Goal: Find specific page/section: Find specific page/section

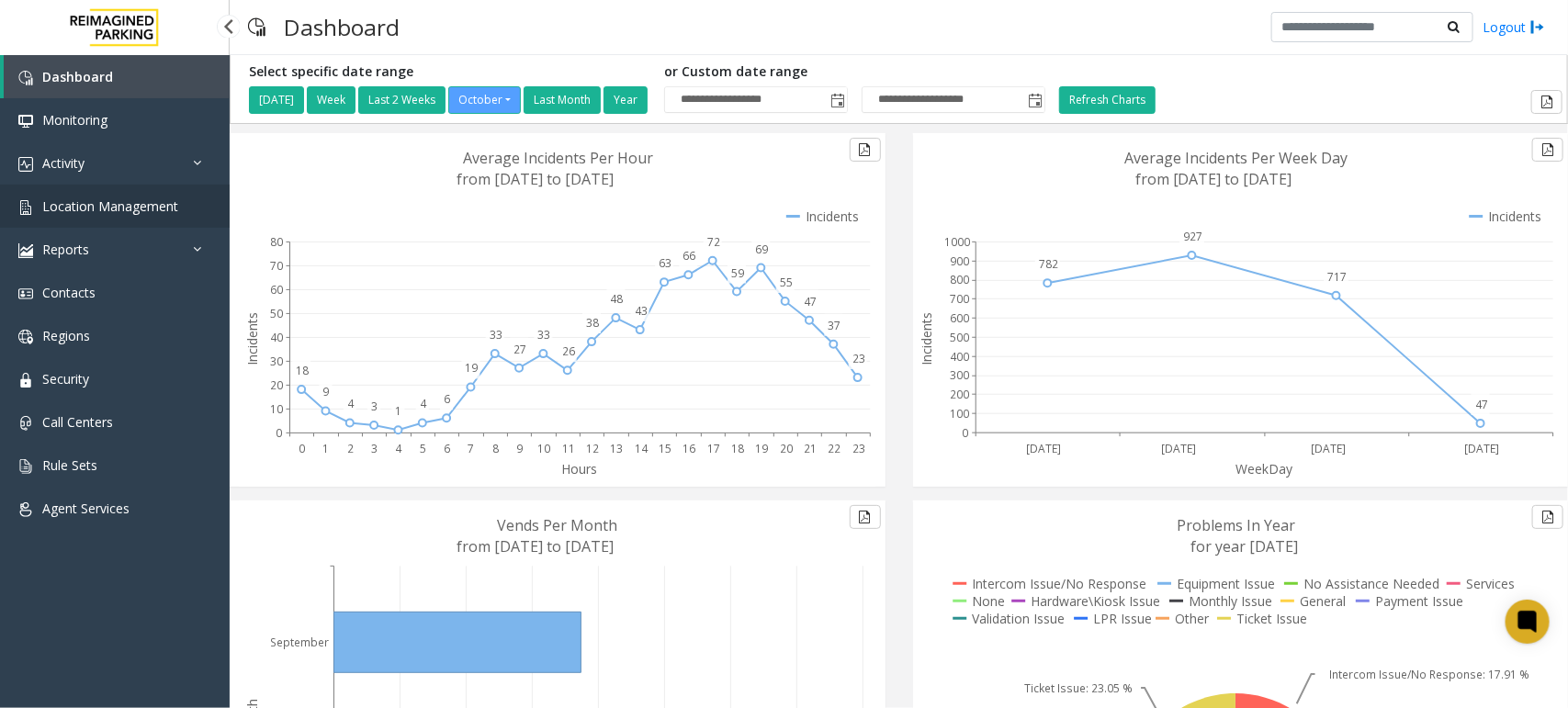
click at [126, 202] on span "Location Management" at bounding box center [110, 206] width 136 height 18
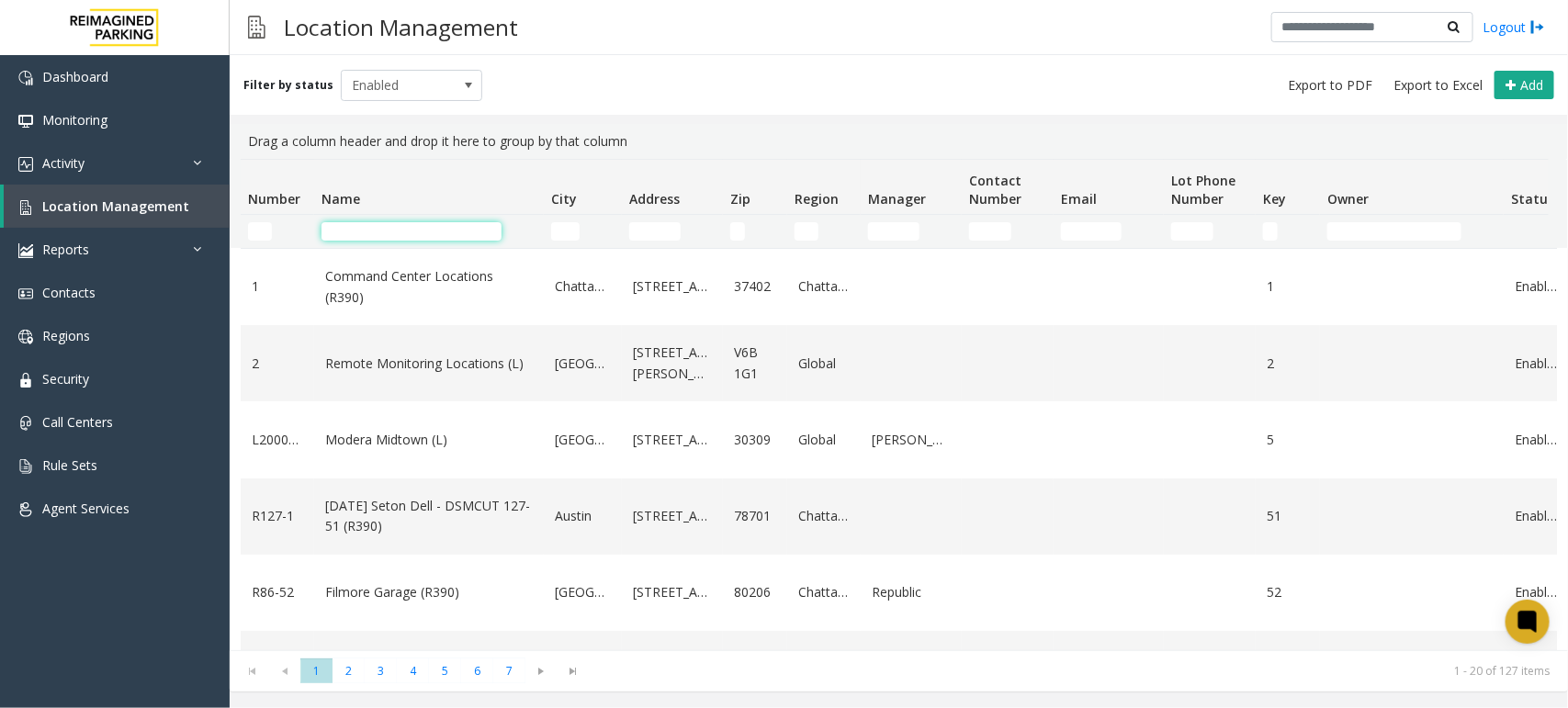
click at [405, 226] on input "Name Filter" at bounding box center [411, 231] width 180 height 19
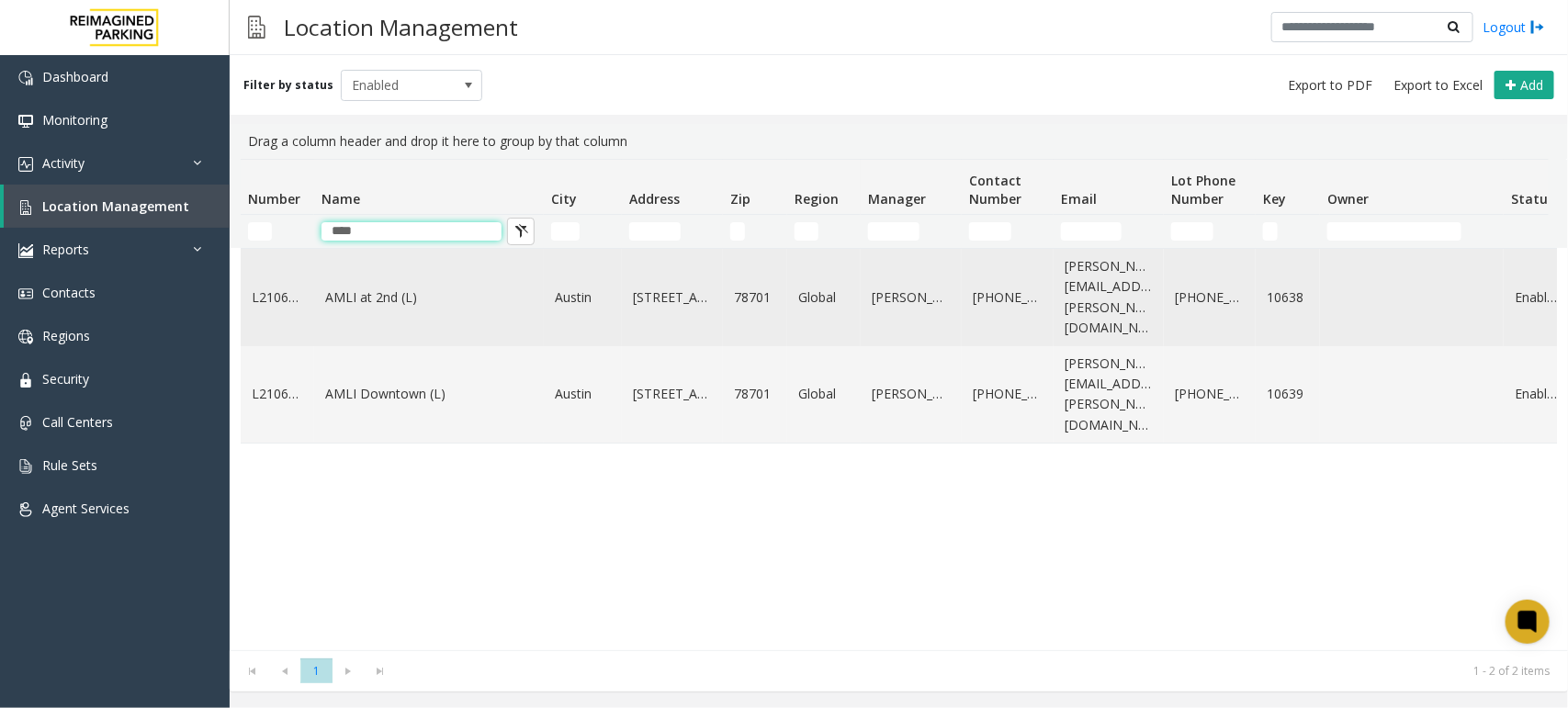
type input "****"
click at [379, 288] on link "AMLI at 2nd (L)" at bounding box center [429, 298] width 208 height 21
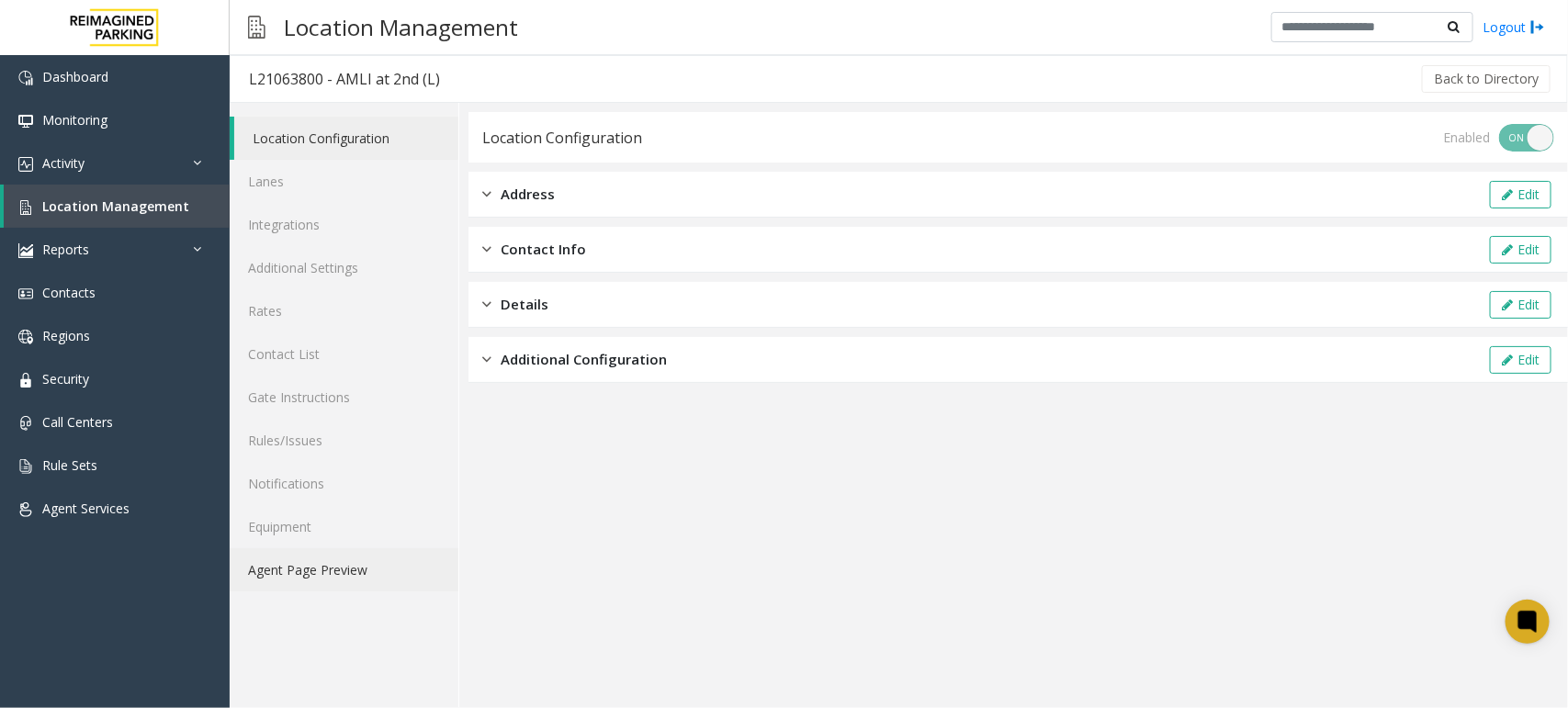
click at [309, 574] on link "Agent Page Preview" at bounding box center [344, 569] width 229 height 43
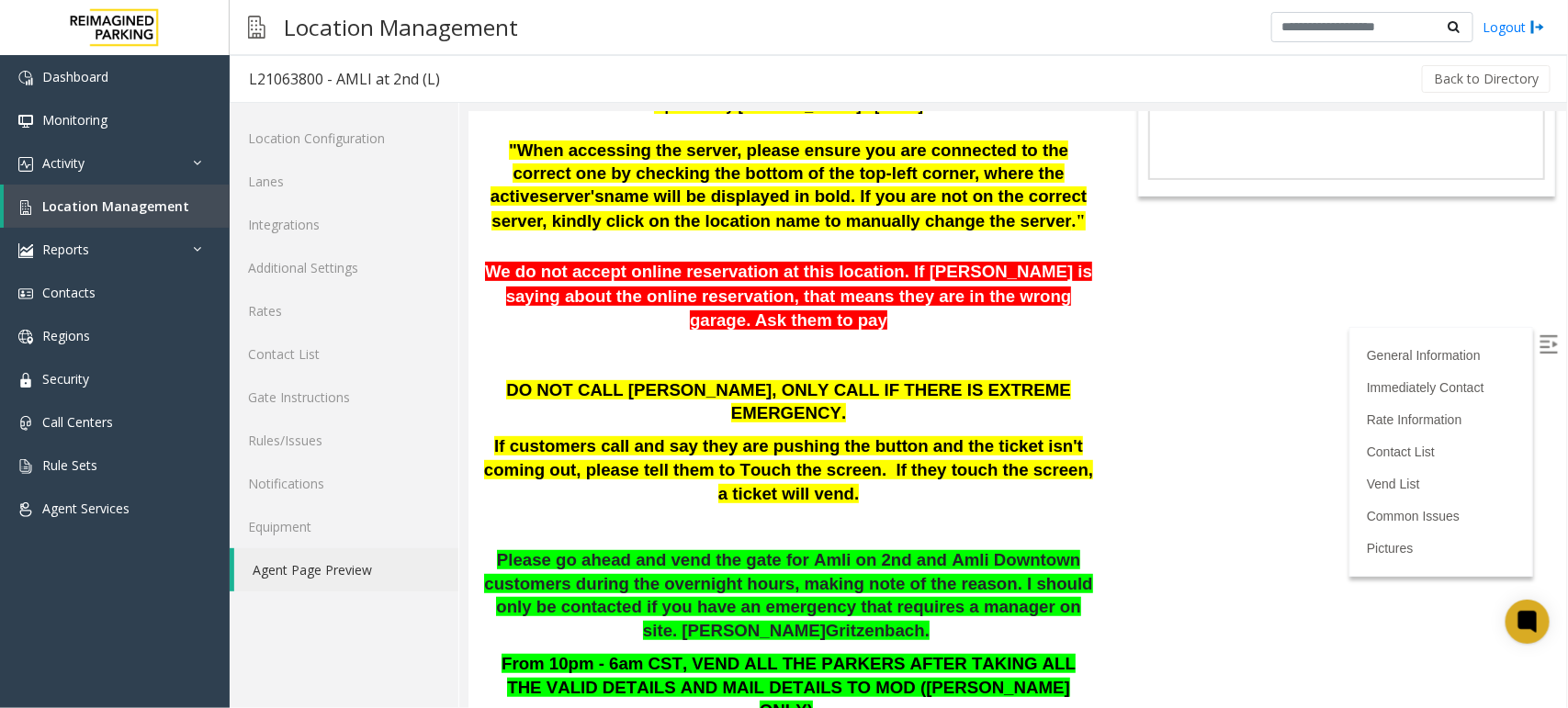
scroll to position [345, 0]
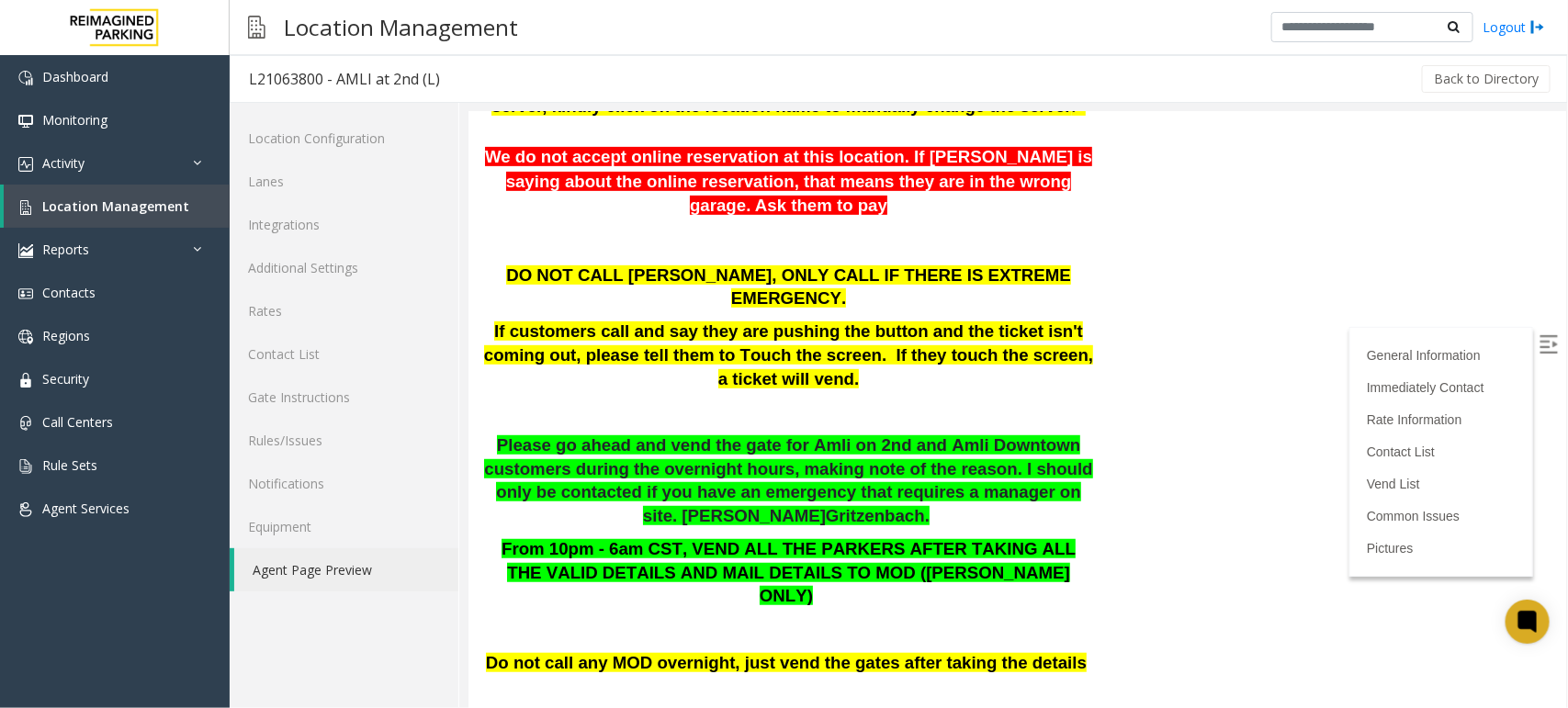
click at [1538, 338] on img at bounding box center [1547, 344] width 19 height 19
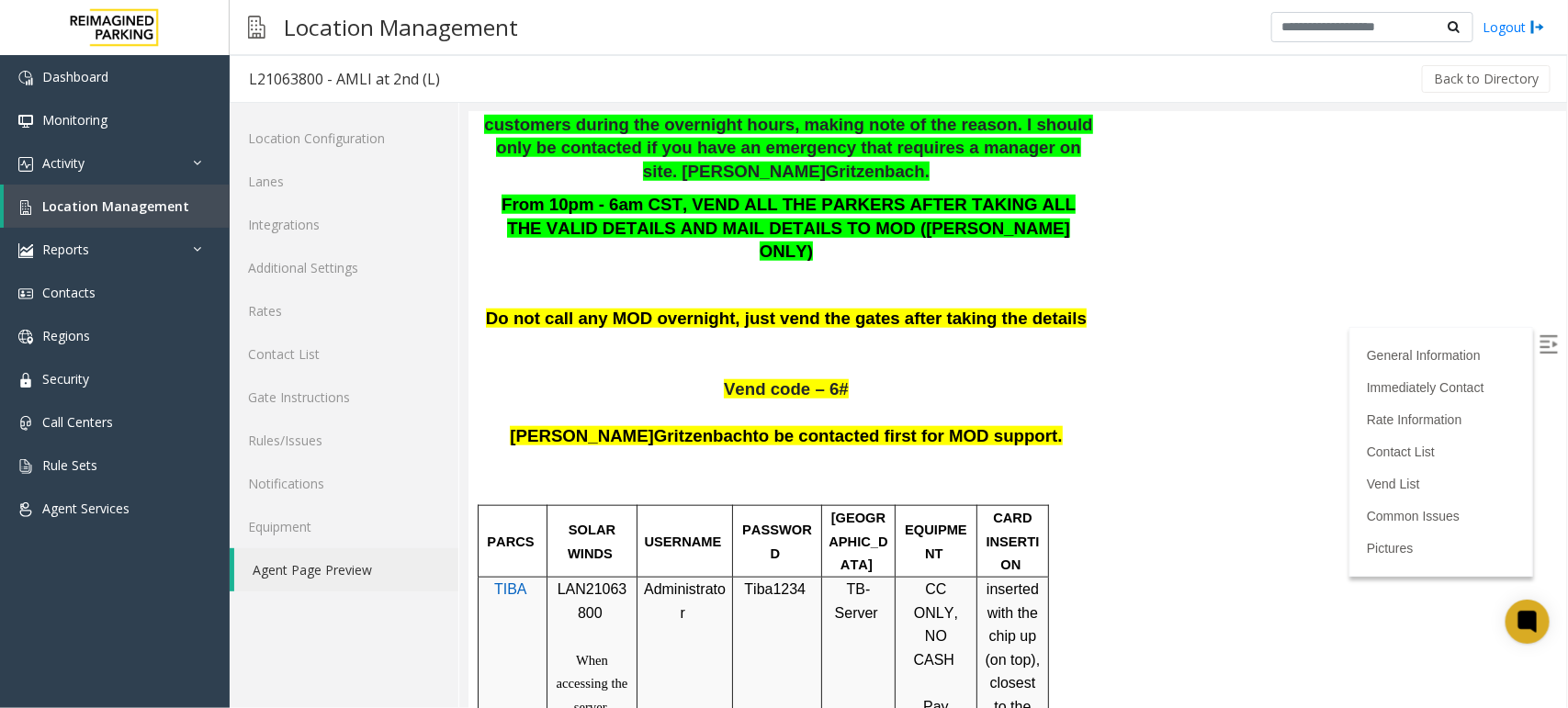
scroll to position [918, 0]
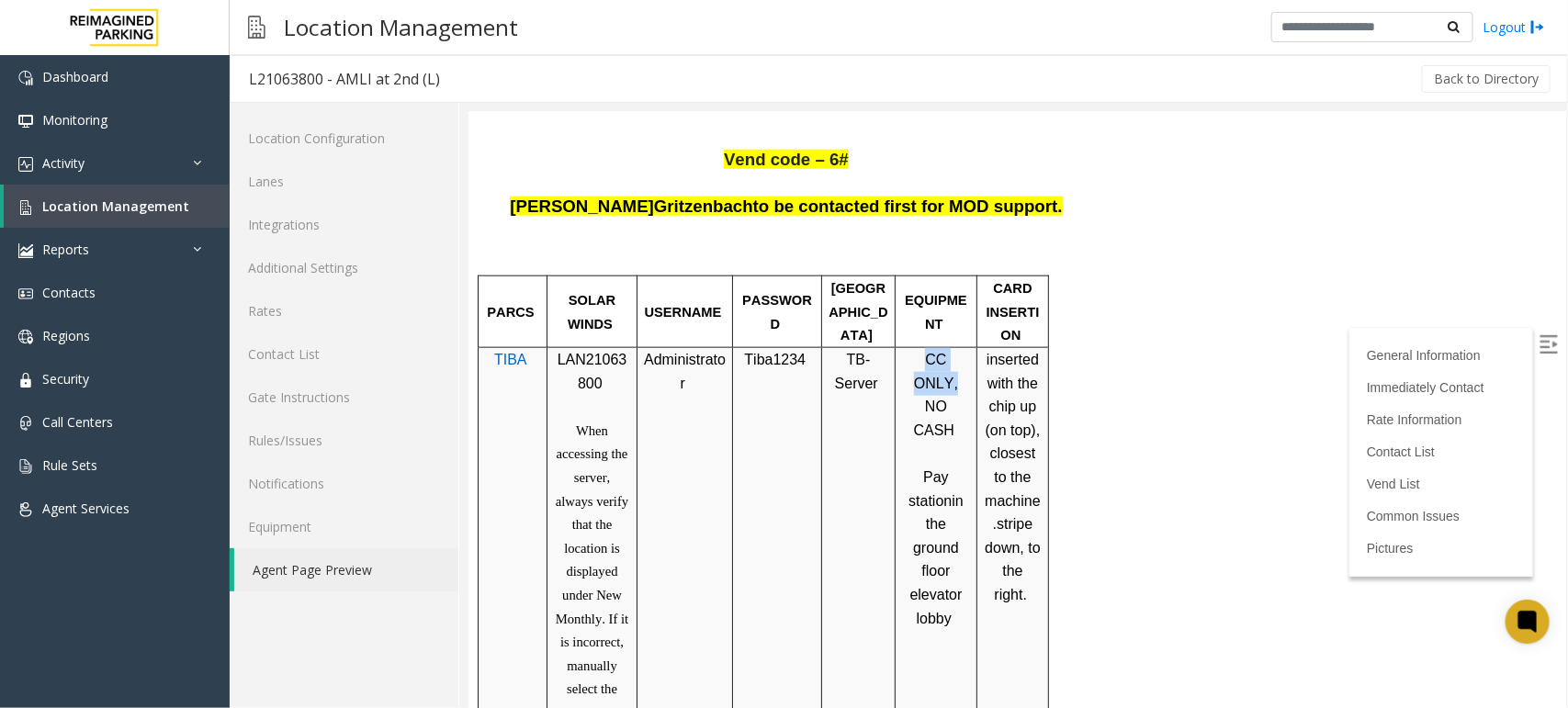
drag, startPoint x: 904, startPoint y: 269, endPoint x: 961, endPoint y: 268, distance: 57.0
click at [961, 347] on p "CC ONLY, NO CASH" at bounding box center [935, 394] width 68 height 94
click at [918, 441] on p "Pay station in the ground floor elevator lobby" at bounding box center [935, 535] width 68 height 188
drag, startPoint x: 902, startPoint y: 287, endPoint x: 964, endPoint y: 283, distance: 62.1
click at [964, 347] on p "CC ONLY, NO CASH" at bounding box center [935, 394] width 68 height 94
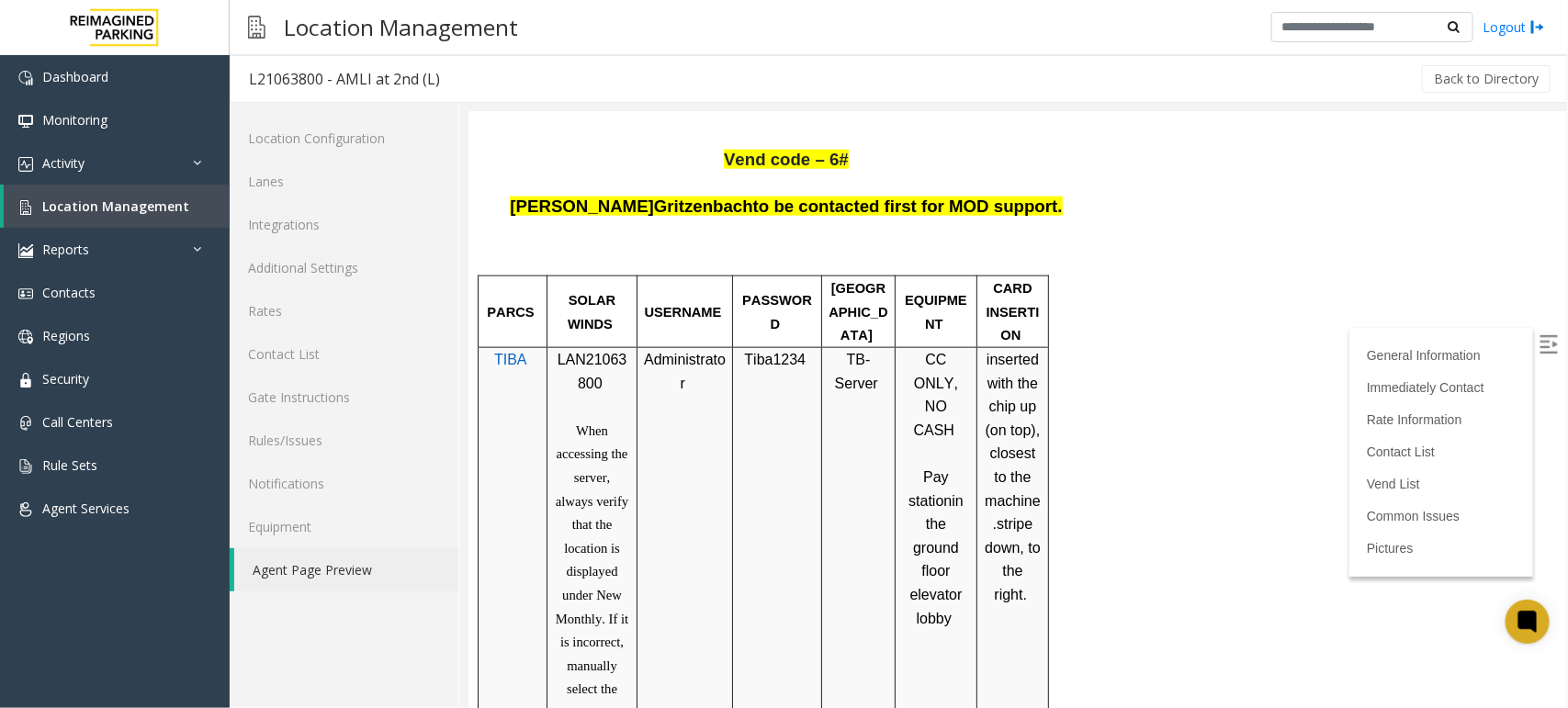
click at [966, 441] on p "Pay station in the ground floor elevator lobby" at bounding box center [935, 535] width 68 height 188
drag, startPoint x: 899, startPoint y: 332, endPoint x: 962, endPoint y: 458, distance: 140.9
click at [962, 458] on div "CC ONLY, NO CASH Pay station in the ground floor elevator lobby" at bounding box center [935, 488] width 81 height 282
click at [957, 457] on p "Pay station in the ground floor elevator lobby" at bounding box center [935, 535] width 68 height 188
